Goal: Navigation & Orientation: Find specific page/section

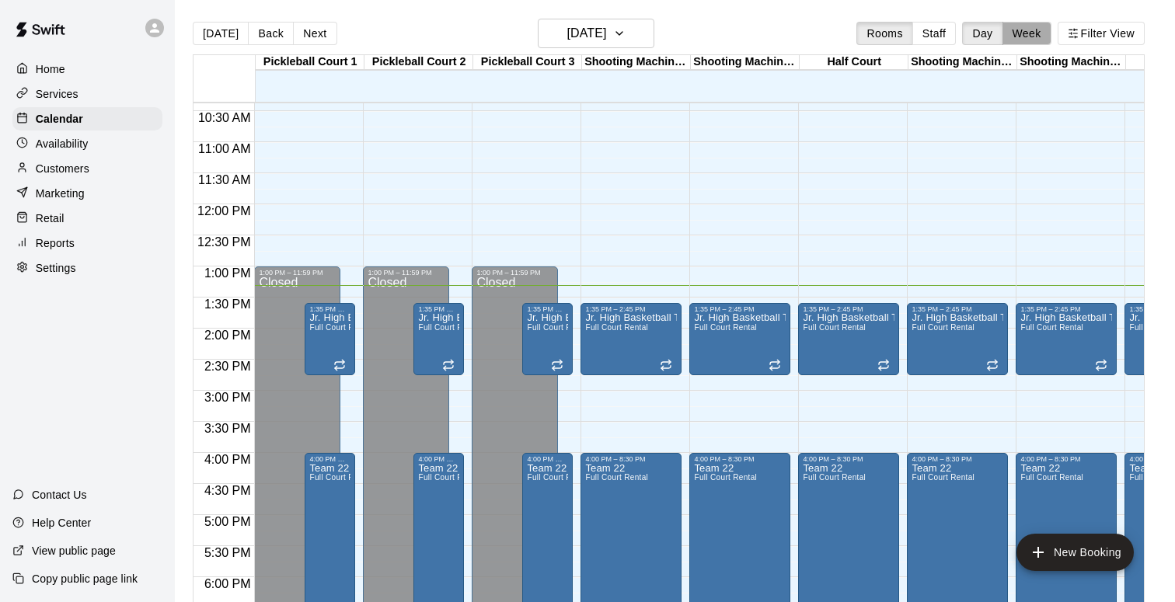
click at [1039, 39] on button "Week" at bounding box center [1027, 33] width 49 height 23
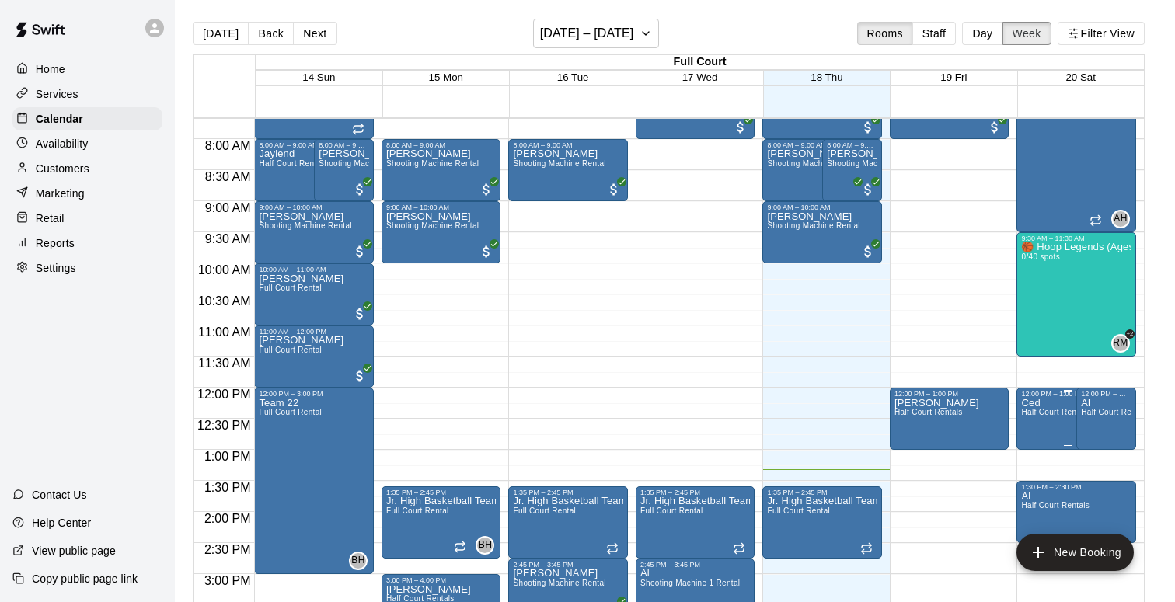
scroll to position [476, 0]
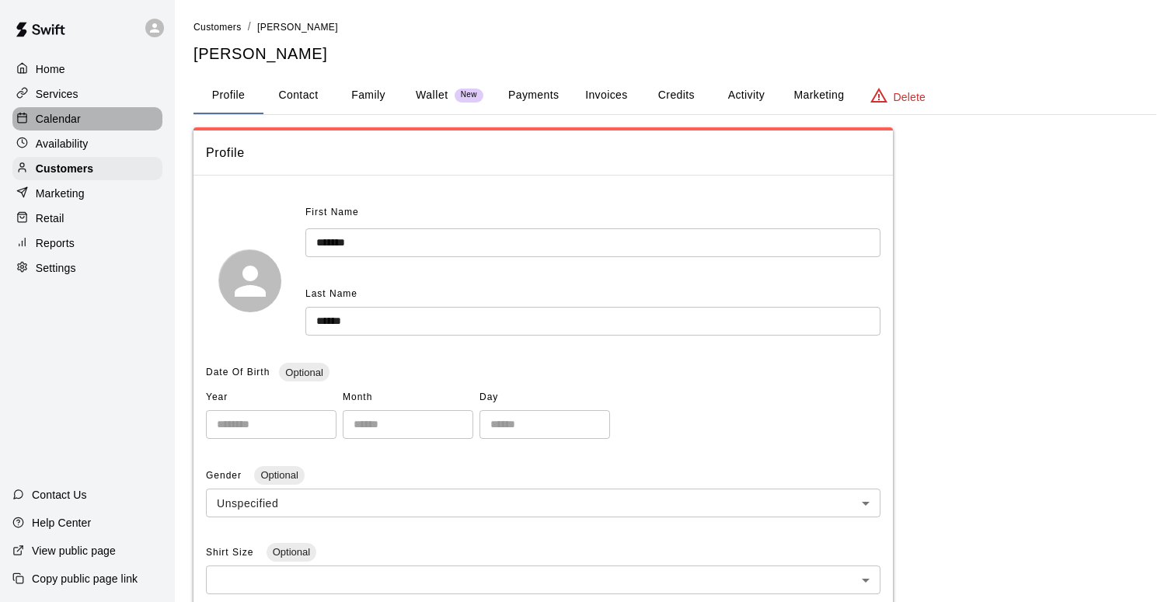
click at [81, 126] on div "Calendar" at bounding box center [87, 118] width 150 height 23
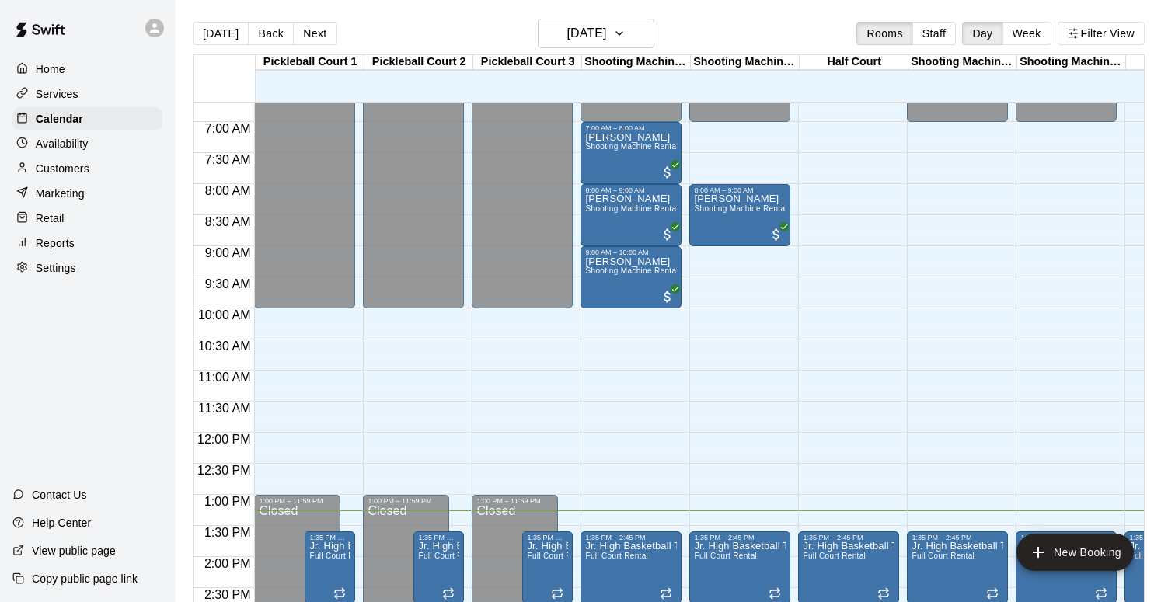
scroll to position [395, 0]
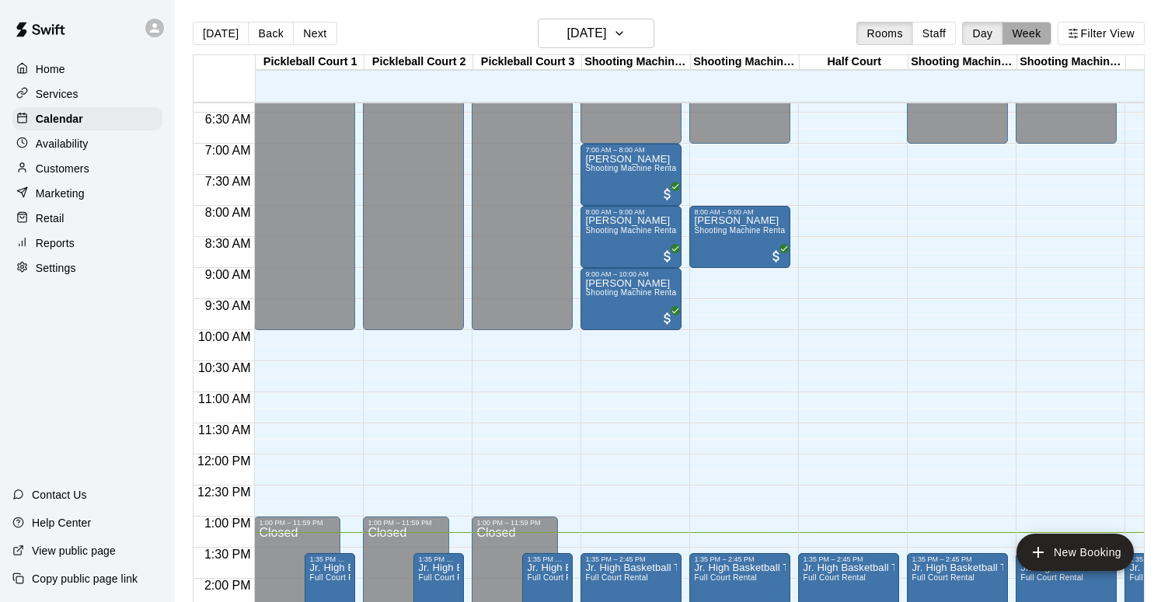
click at [1027, 42] on button "Week" at bounding box center [1027, 33] width 49 height 23
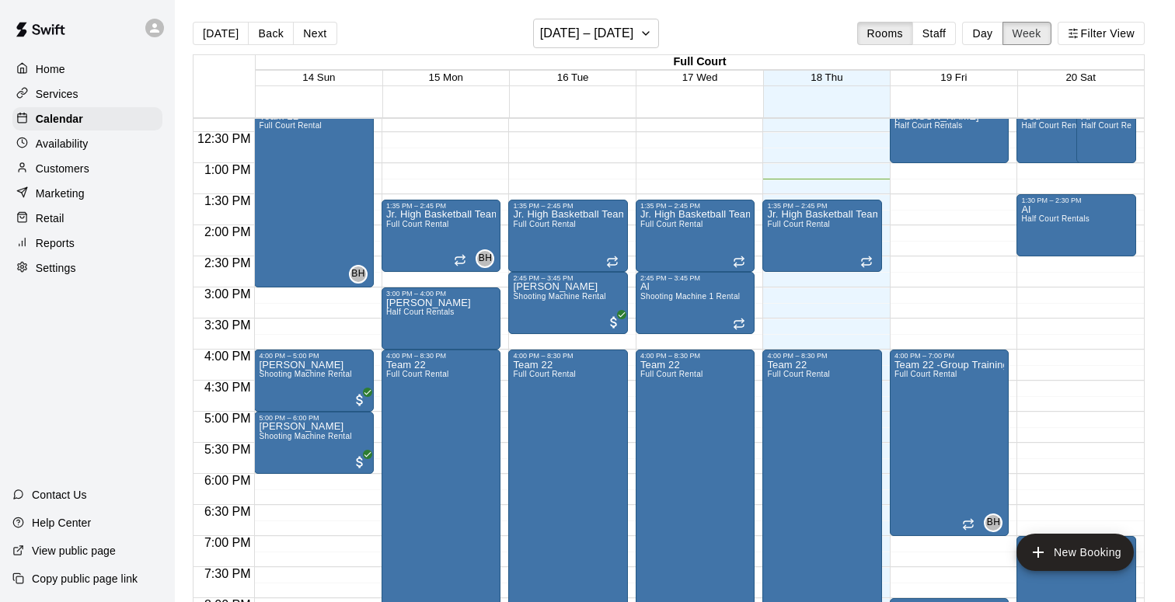
scroll to position [758, 0]
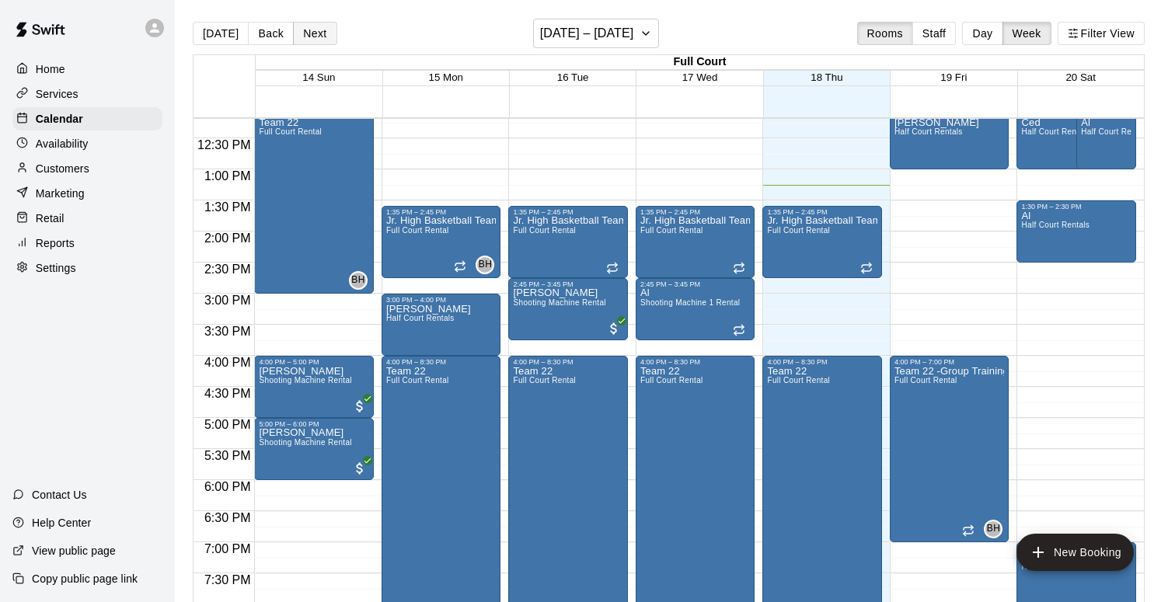
click at [324, 27] on button "Next" at bounding box center [315, 33] width 44 height 23
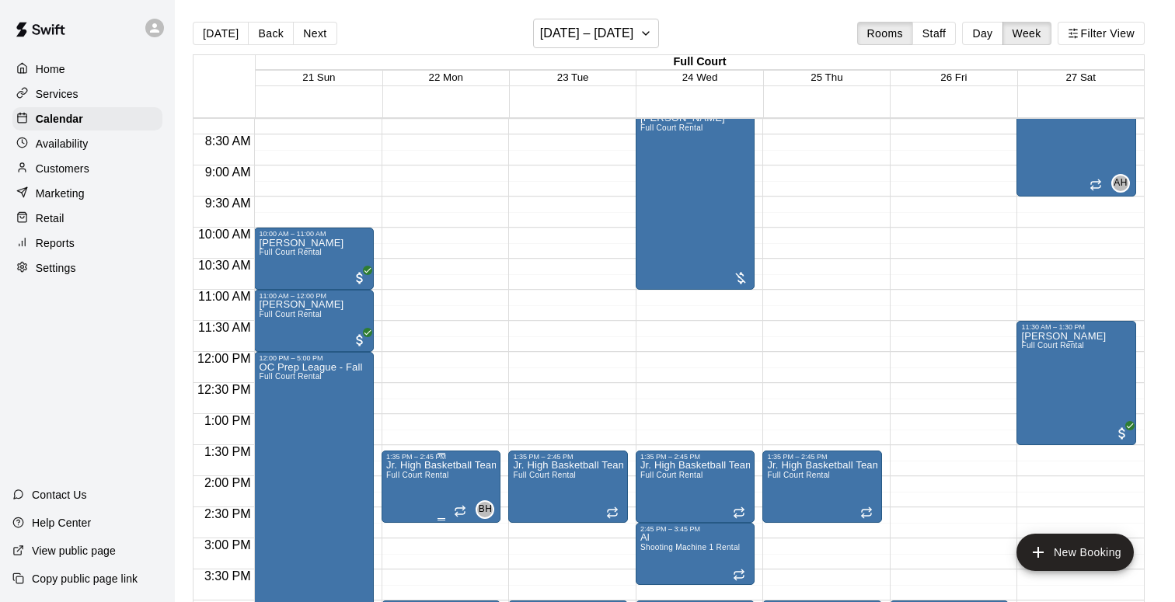
scroll to position [512, 0]
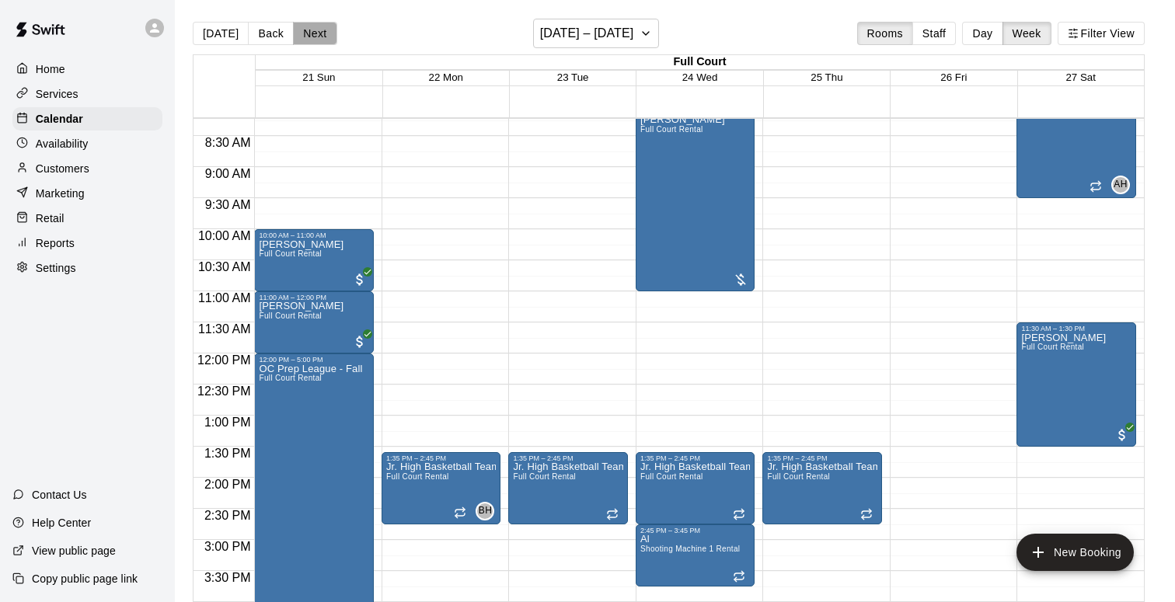
click at [320, 33] on button "Next" at bounding box center [315, 33] width 44 height 23
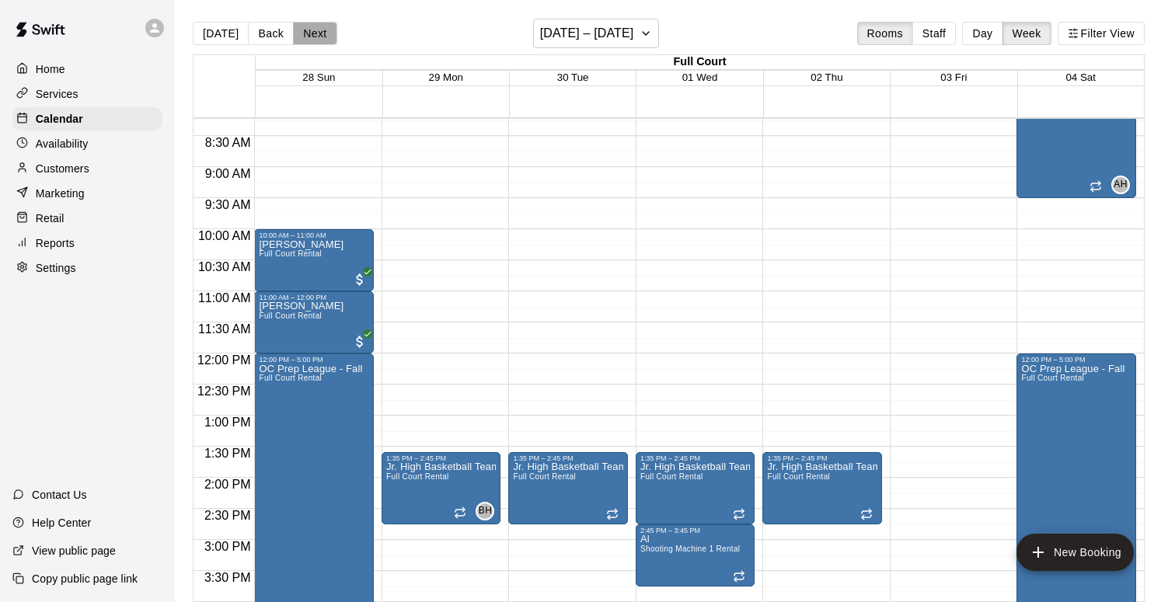
click at [320, 33] on button "Next" at bounding box center [315, 33] width 44 height 23
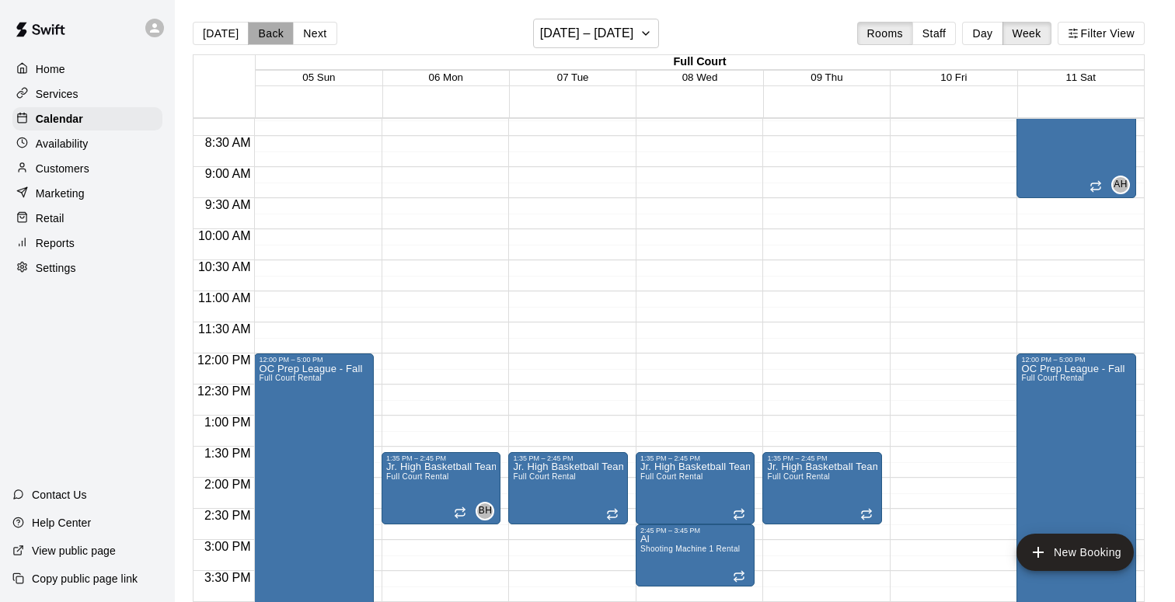
click at [256, 36] on button "Back" at bounding box center [271, 33] width 46 height 23
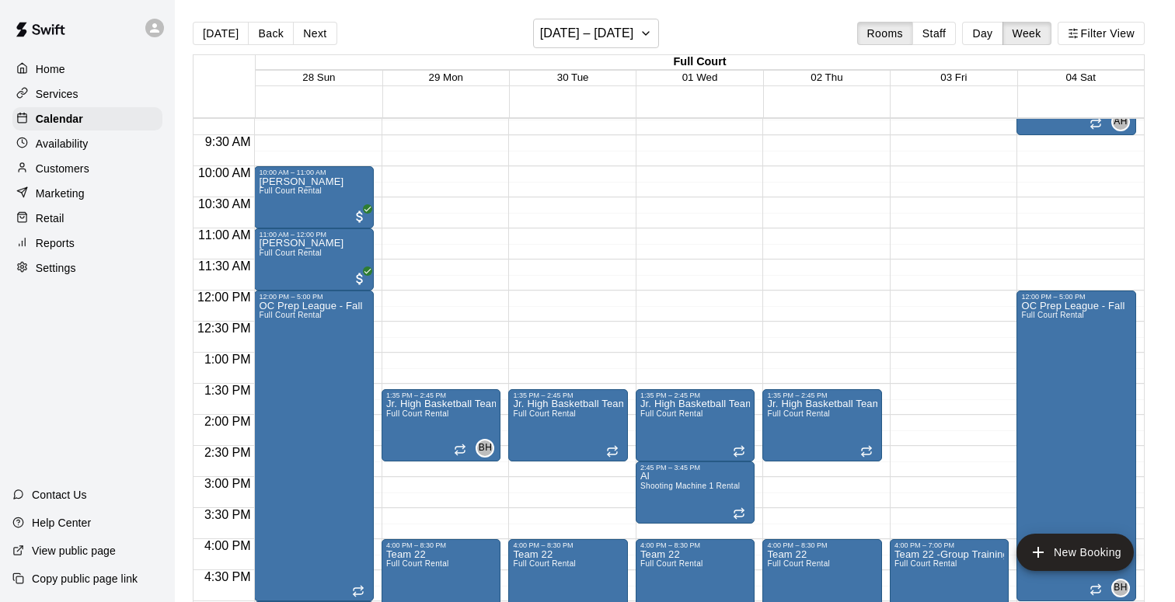
scroll to position [510, 0]
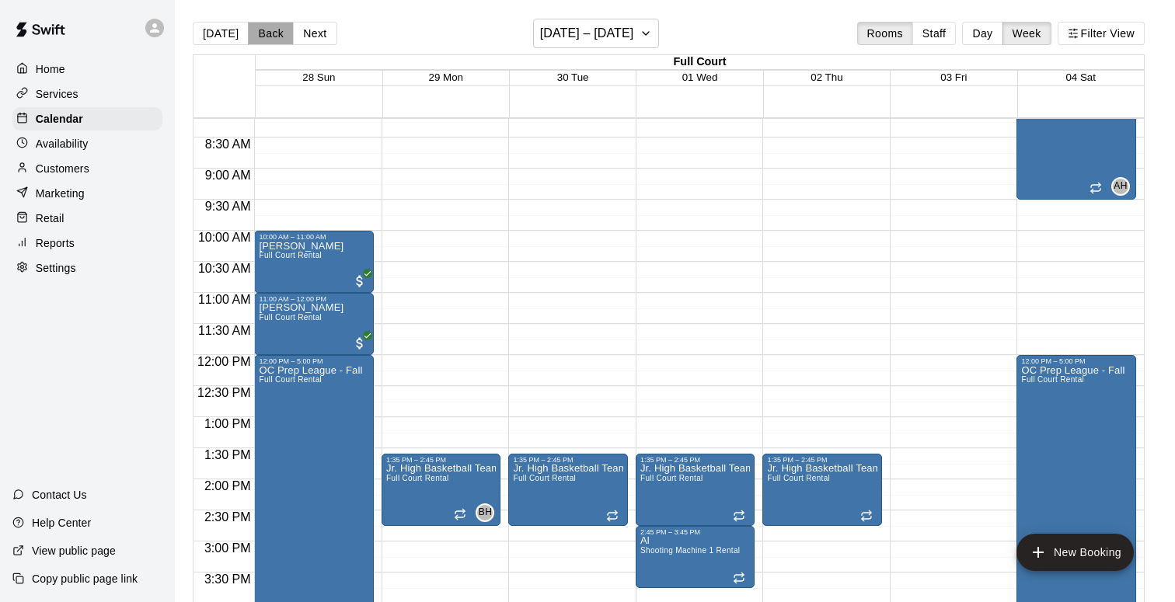
click at [277, 38] on button "Back" at bounding box center [271, 33] width 46 height 23
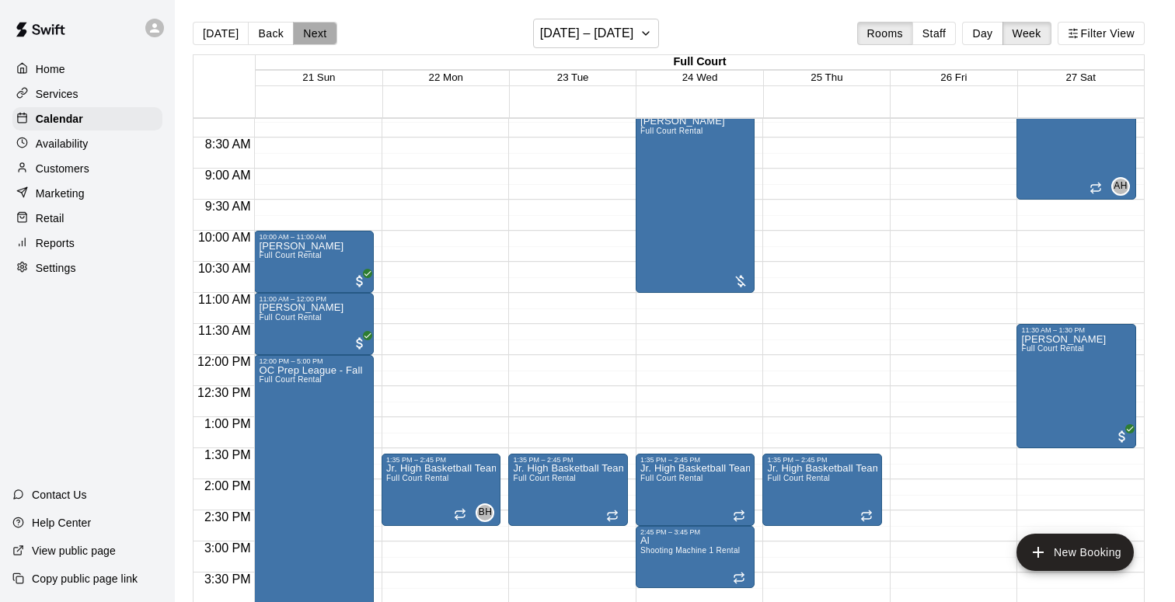
click at [302, 34] on button "Next" at bounding box center [315, 33] width 44 height 23
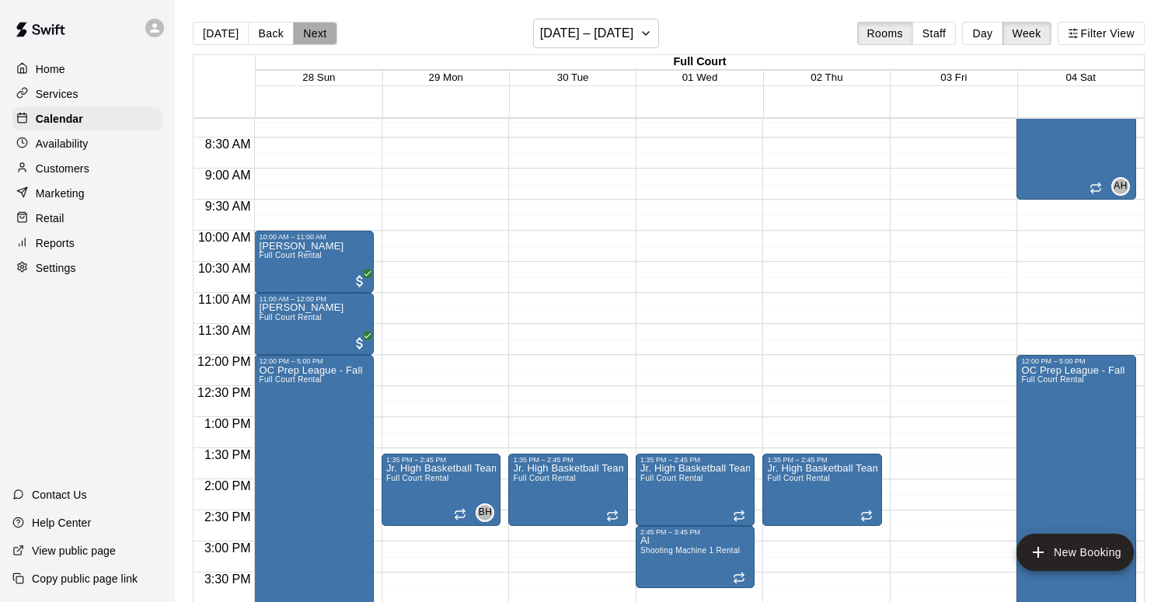
click at [302, 34] on button "Next" at bounding box center [315, 33] width 44 height 23
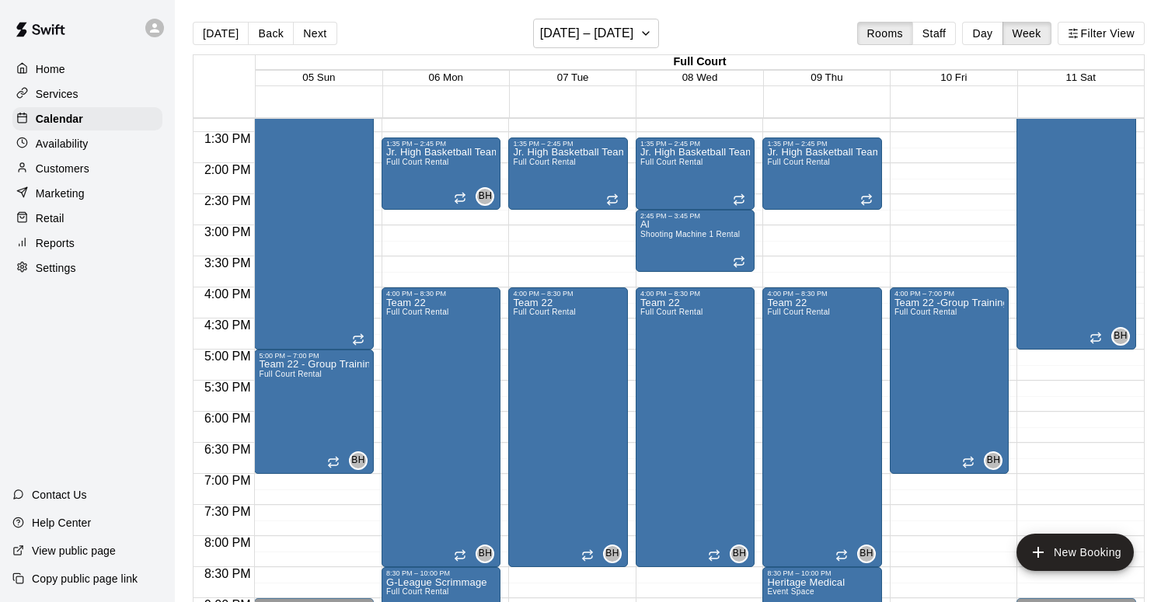
scroll to position [855, 0]
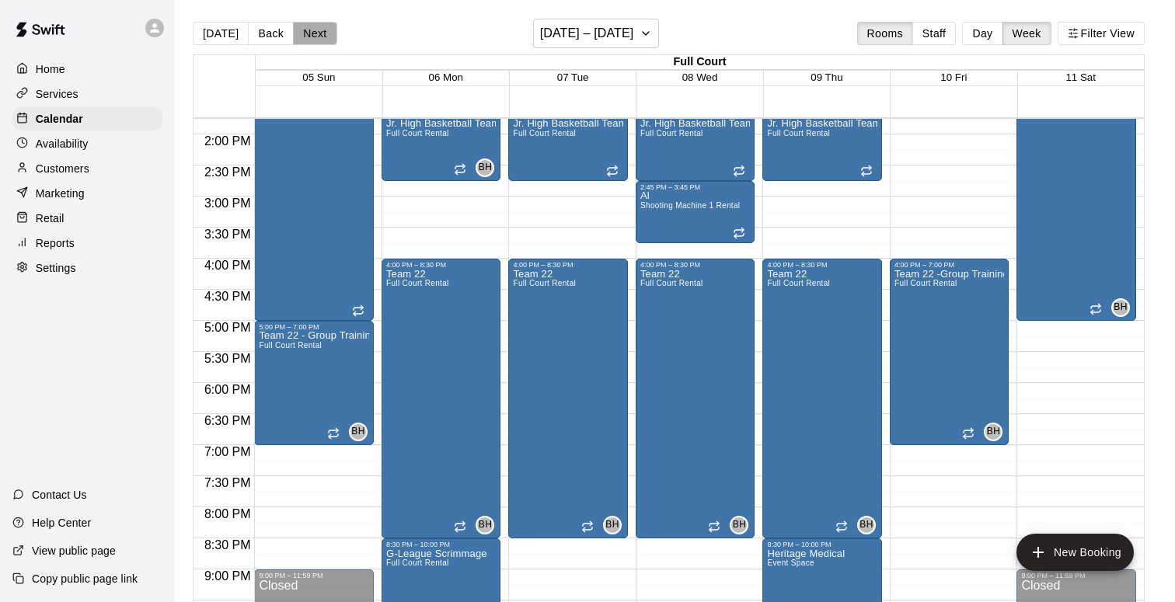
click at [316, 34] on button "Next" at bounding box center [315, 33] width 44 height 23
click at [316, 33] on button "Next" at bounding box center [315, 33] width 44 height 23
click at [316, 34] on button "Next" at bounding box center [315, 33] width 44 height 23
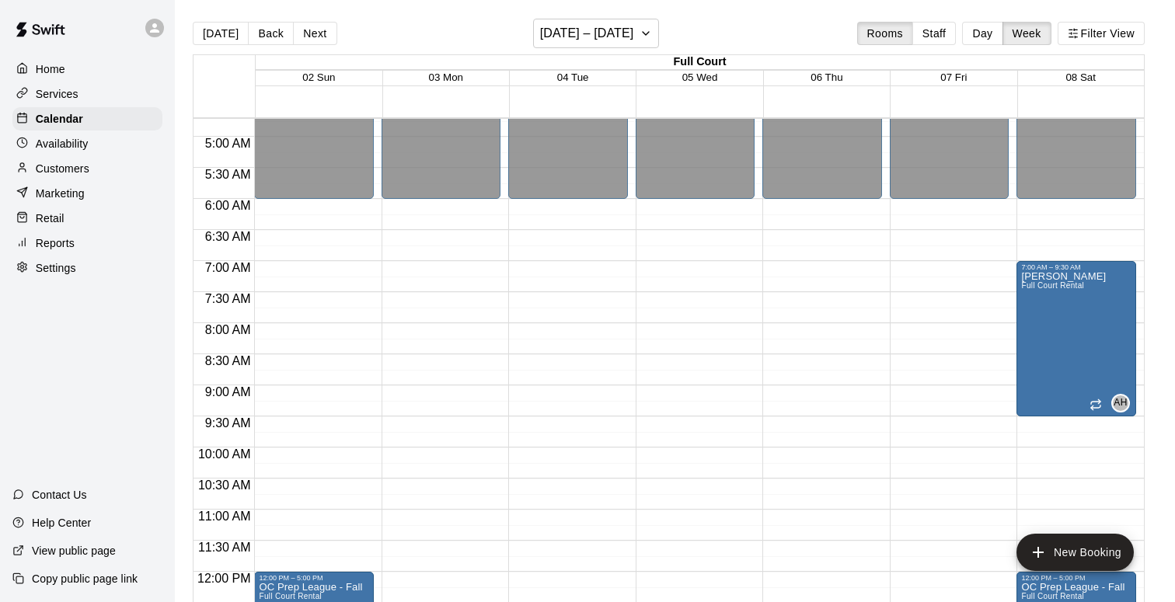
scroll to position [277, 0]
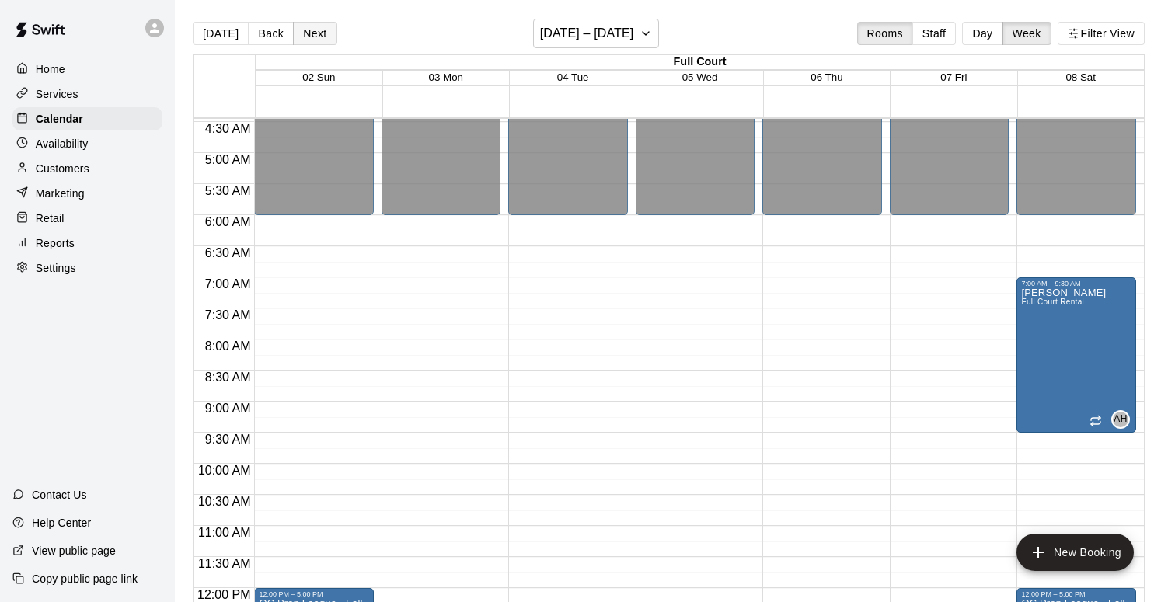
click at [311, 40] on button "Next" at bounding box center [315, 33] width 44 height 23
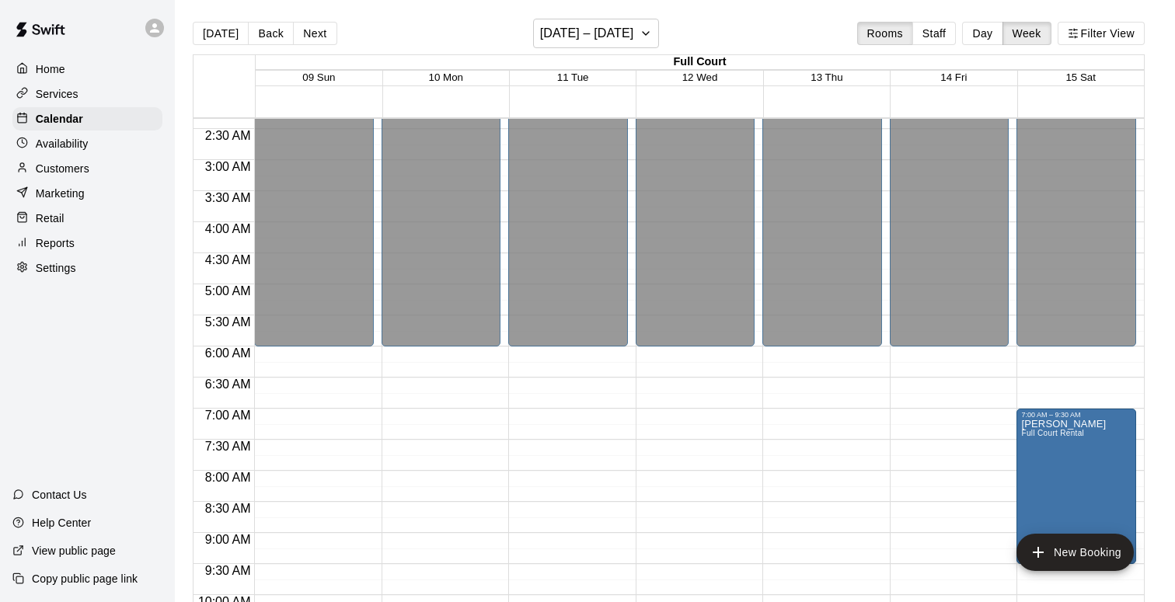
scroll to position [0, 0]
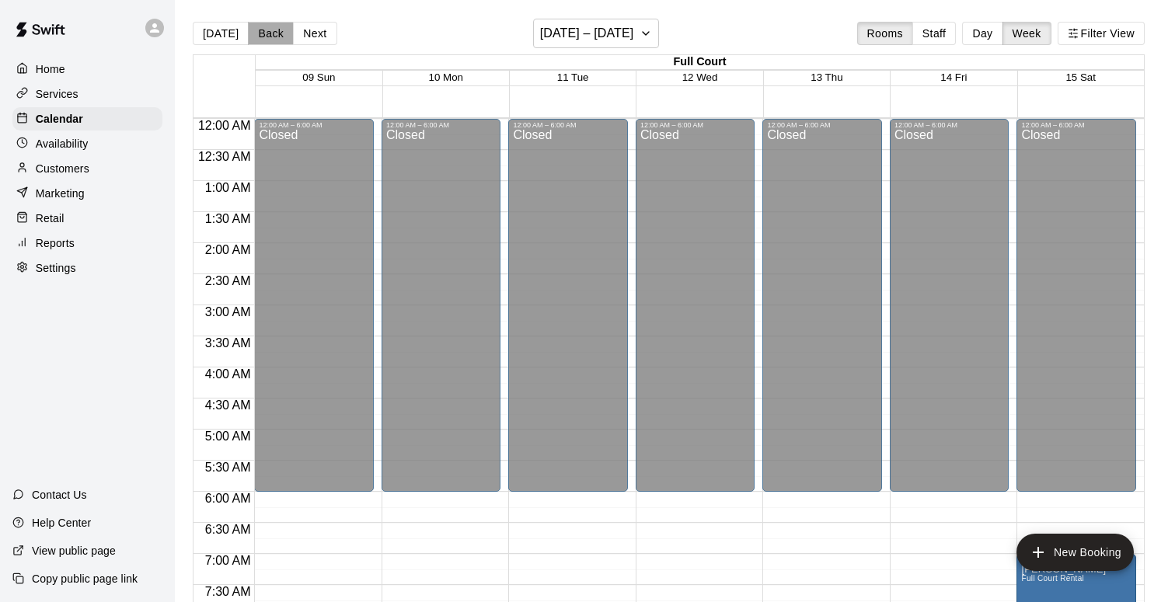
click at [271, 38] on button "Back" at bounding box center [271, 33] width 46 height 23
click at [270, 38] on button "Back" at bounding box center [271, 33] width 46 height 23
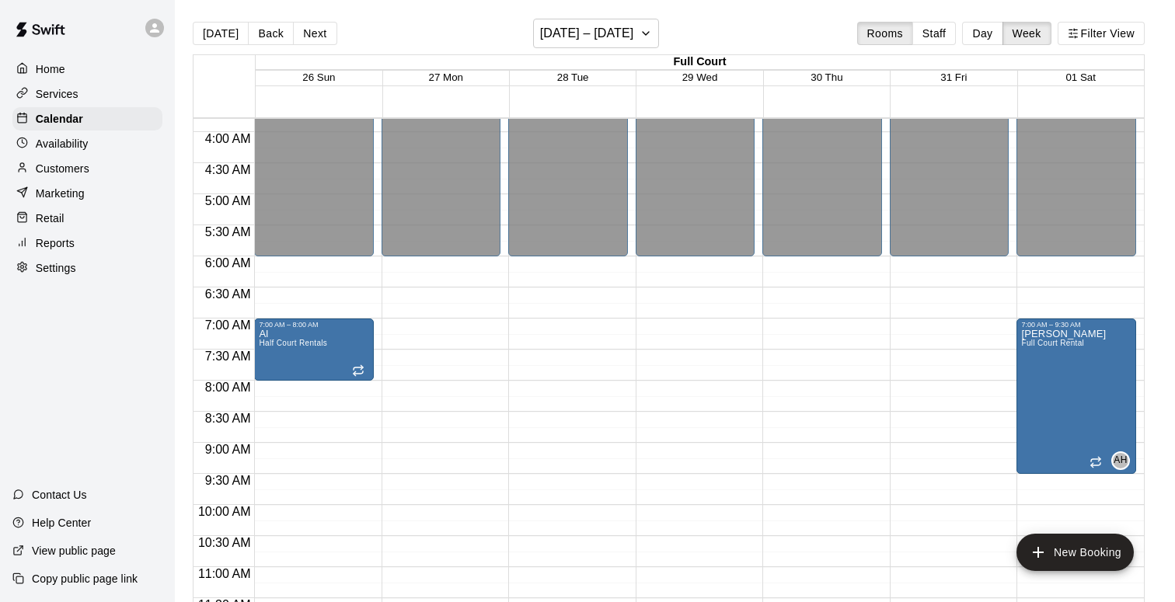
scroll to position [235, 0]
